Goal: Find specific page/section: Find specific page/section

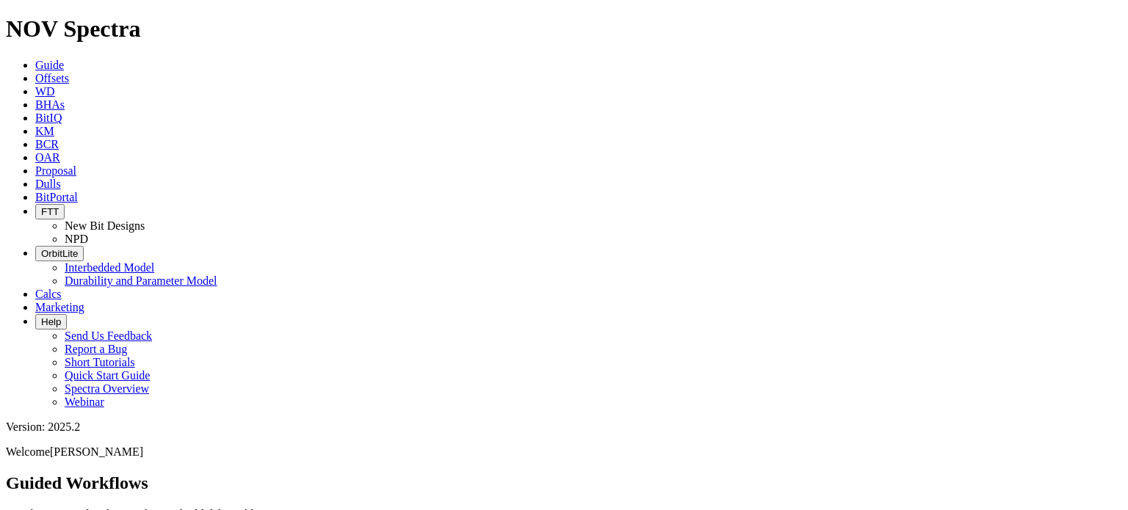
click at [61, 178] on link "Dulls" at bounding box center [48, 184] width 26 height 12
click at [69, 72] on span "Offsets" at bounding box center [52, 78] width 34 height 12
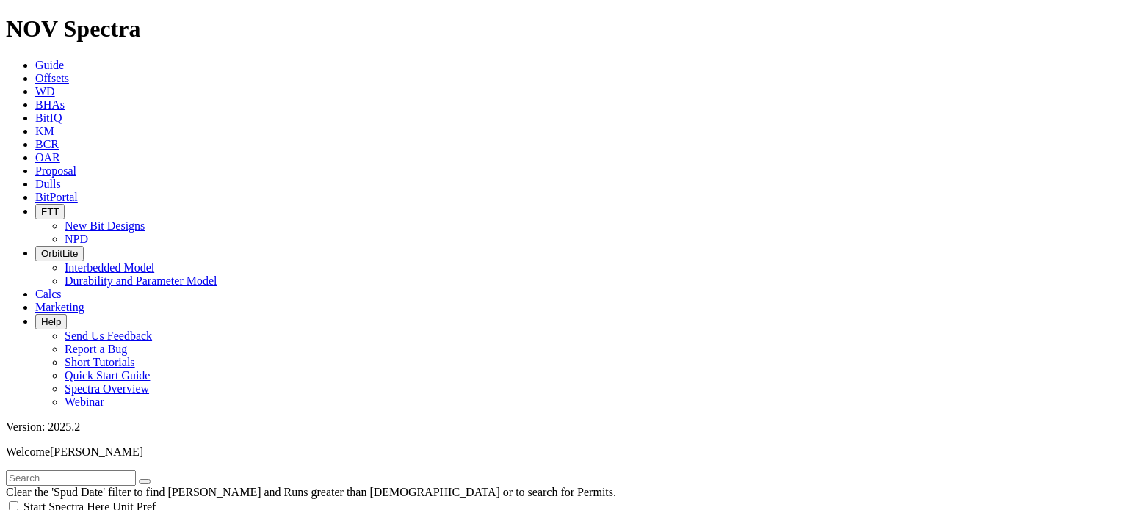
scroll to position [6485, 0]
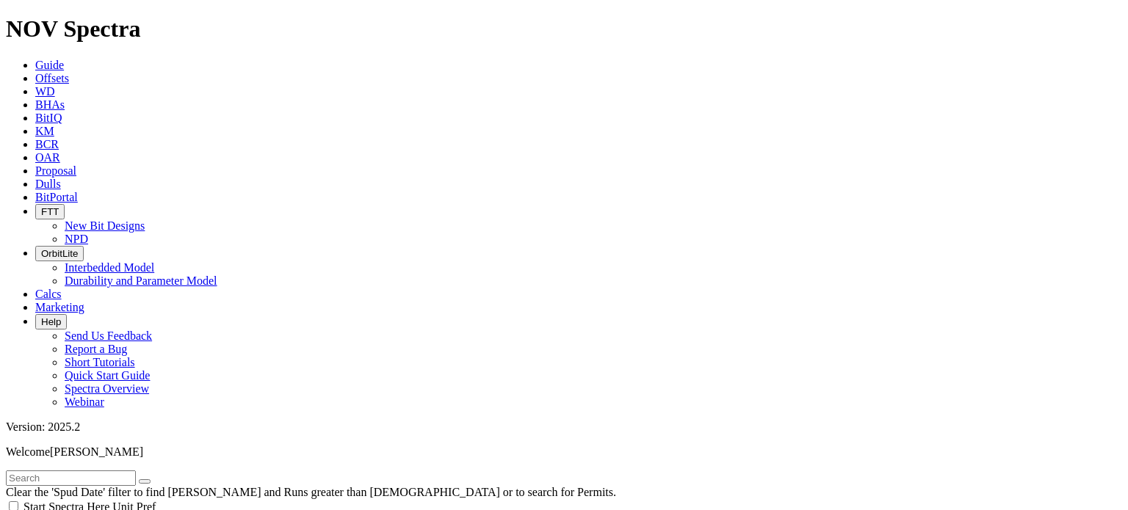
checkbox input "false"
checkbox input "true"
click at [35, 59] on icon at bounding box center [35, 65] width 0 height 12
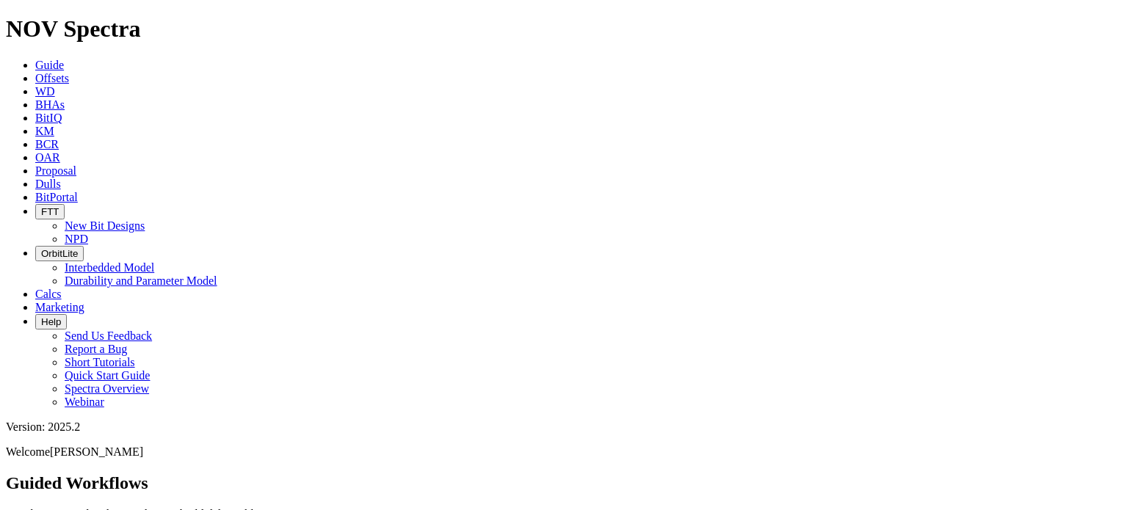
click at [62, 112] on link "BitIQ" at bounding box center [48, 118] width 26 height 12
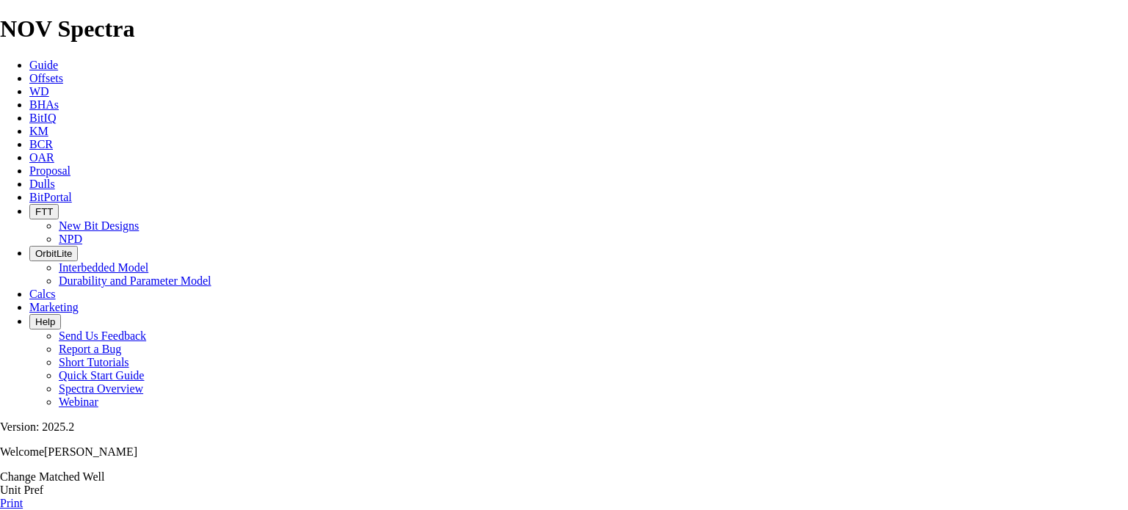
scroll to position [120, 0]
click at [56, 112] on span "BitIQ" at bounding box center [42, 118] width 26 height 12
